Goal: Navigation & Orientation: Find specific page/section

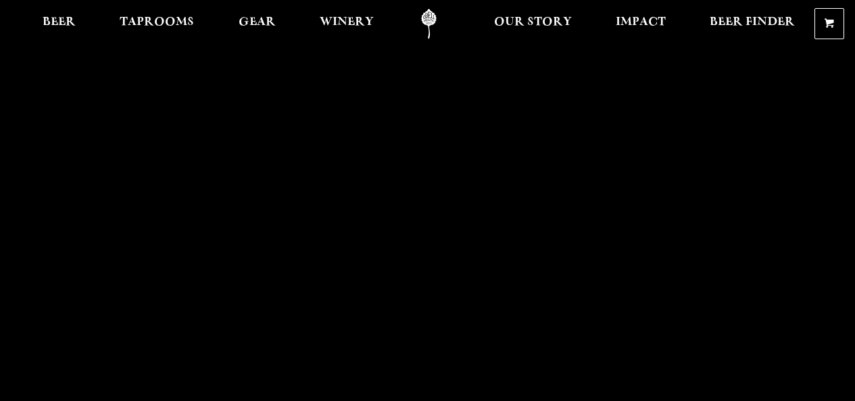
click at [736, 28] on span "Beer Finder" at bounding box center [752, 22] width 85 height 11
click at [735, 17] on span "Beer Finder" at bounding box center [752, 22] width 85 height 11
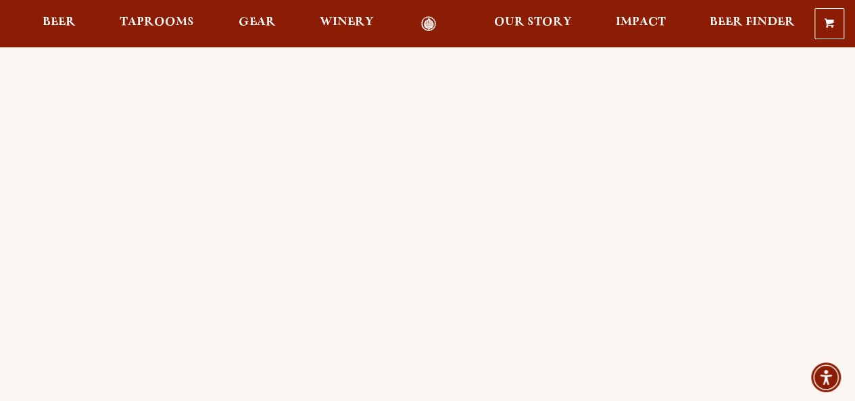
scroll to position [76, 0]
